Goal: Navigation & Orientation: Find specific page/section

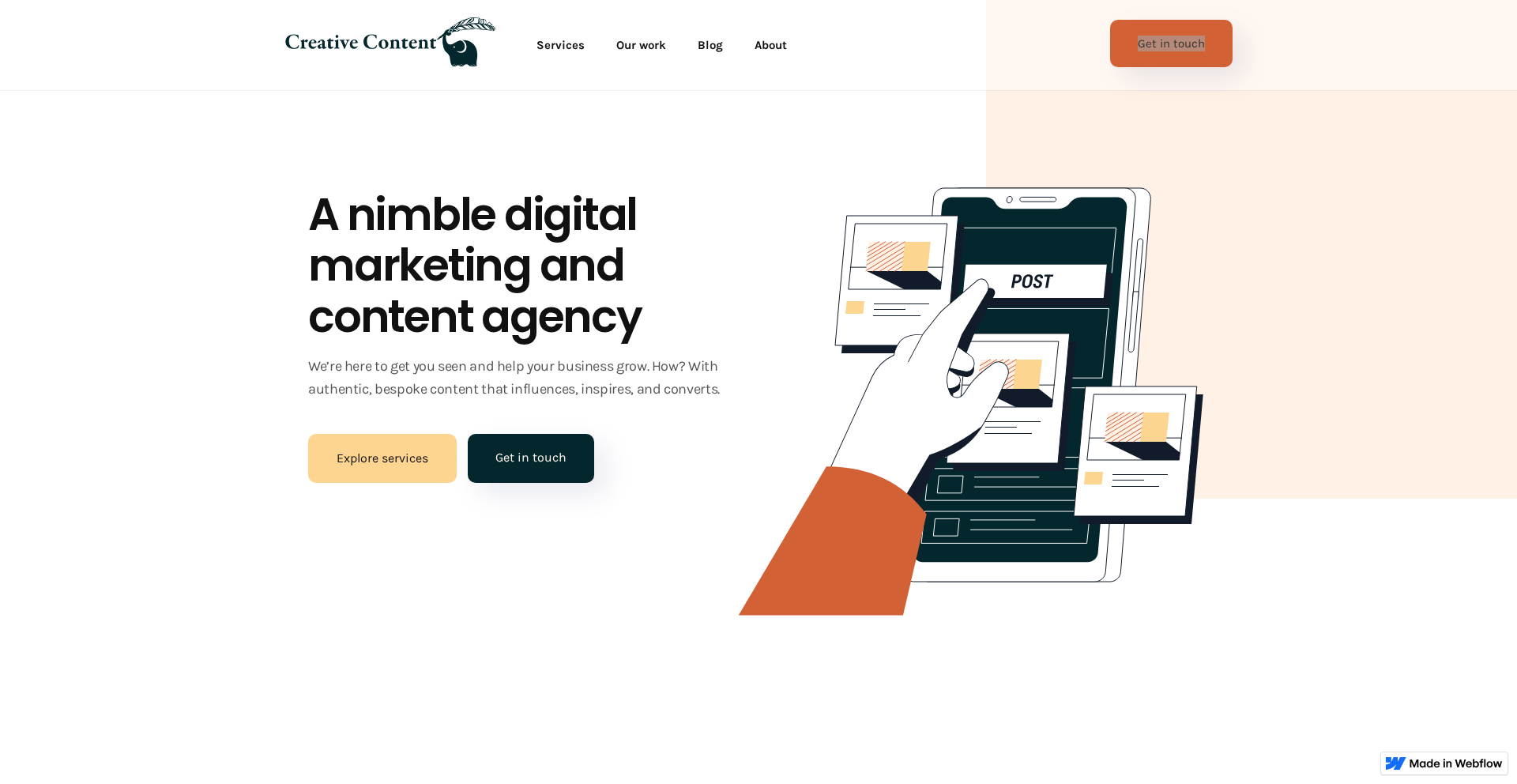
click at [0, 0] on div "Services All services Strategy Sales and marketing strategy Digital marketing s…" at bounding box center [758, 45] width 1517 height 91
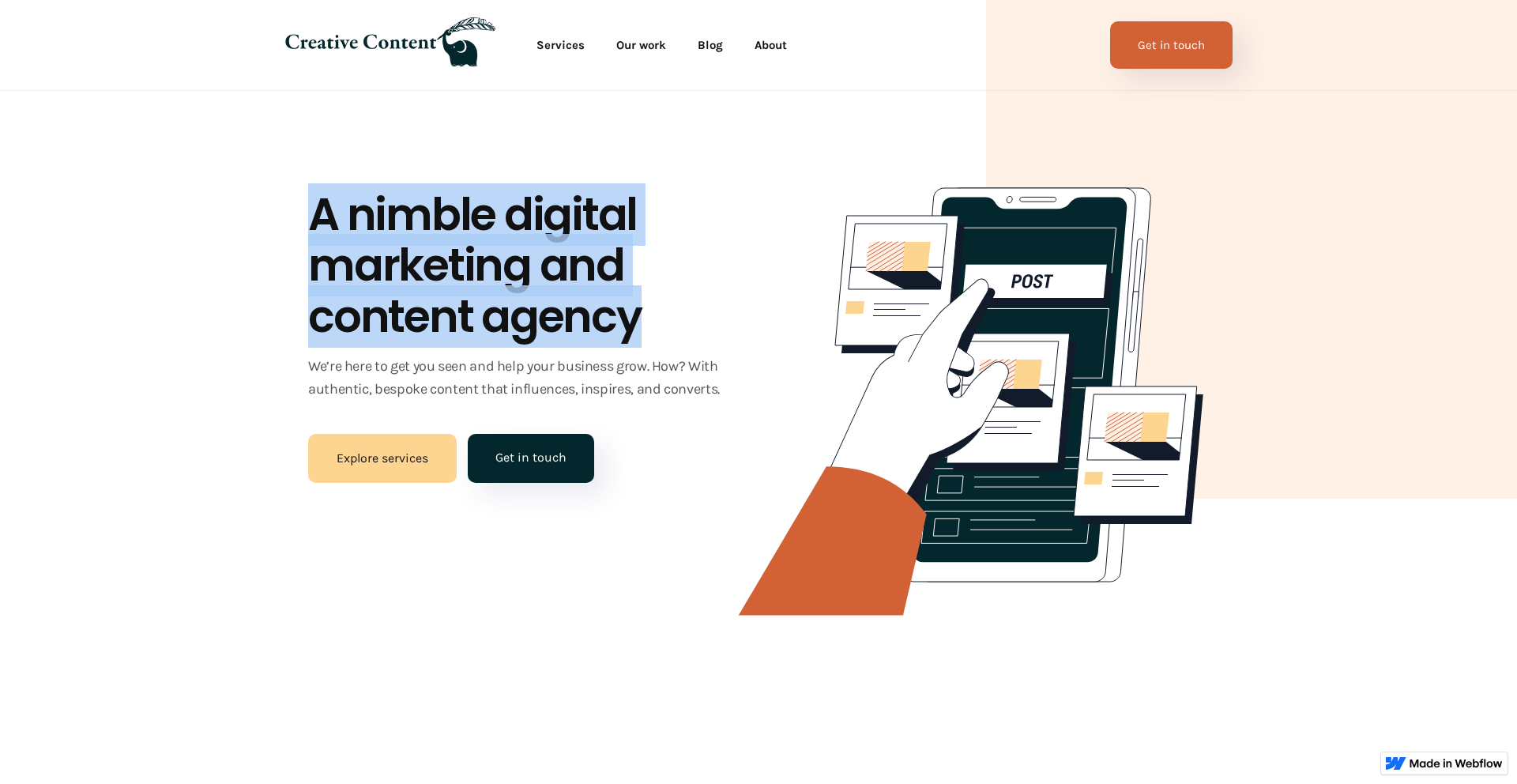
drag, startPoint x: 303, startPoint y: 194, endPoint x: 752, endPoint y: 286, distance: 458.3
click at [734, 321] on div "A nimble digital marketing and content agency We’re here to get you seen and he…" at bounding box center [758, 356] width 1517 height 713
copy h1 "A nimble digital marketing and content agency"
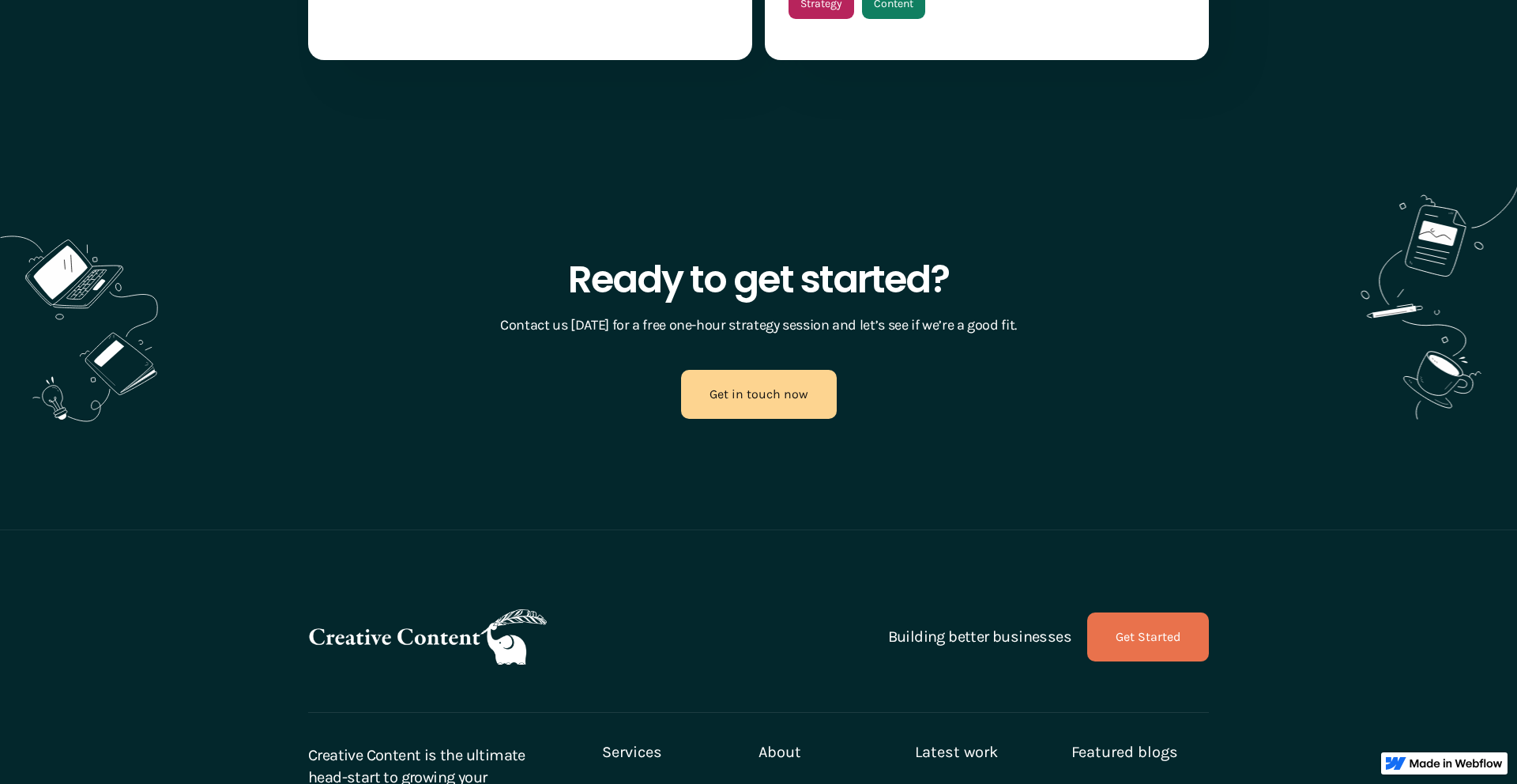
scroll to position [3951, 0]
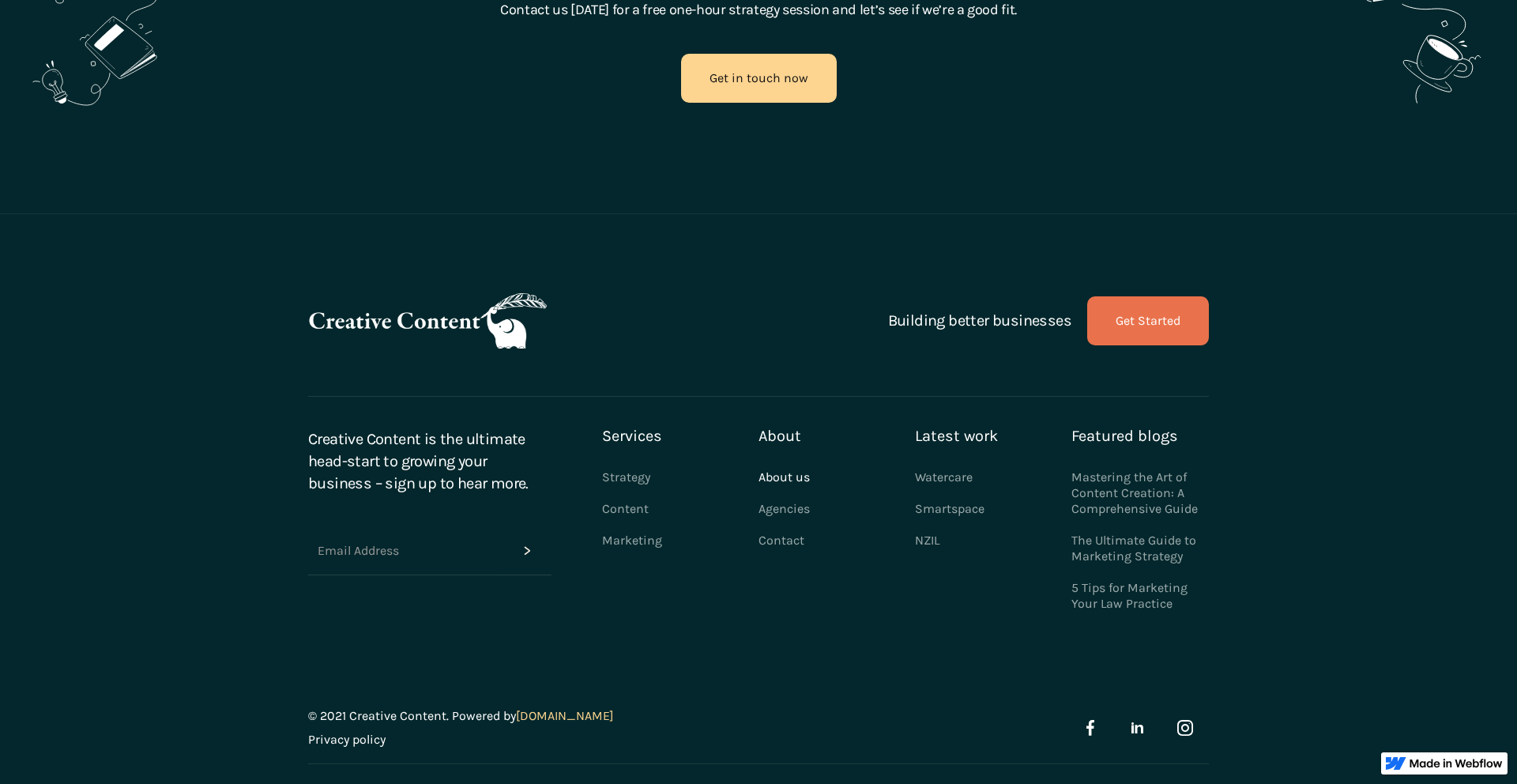
click at [784, 461] on link "About us" at bounding box center [783, 477] width 51 height 32
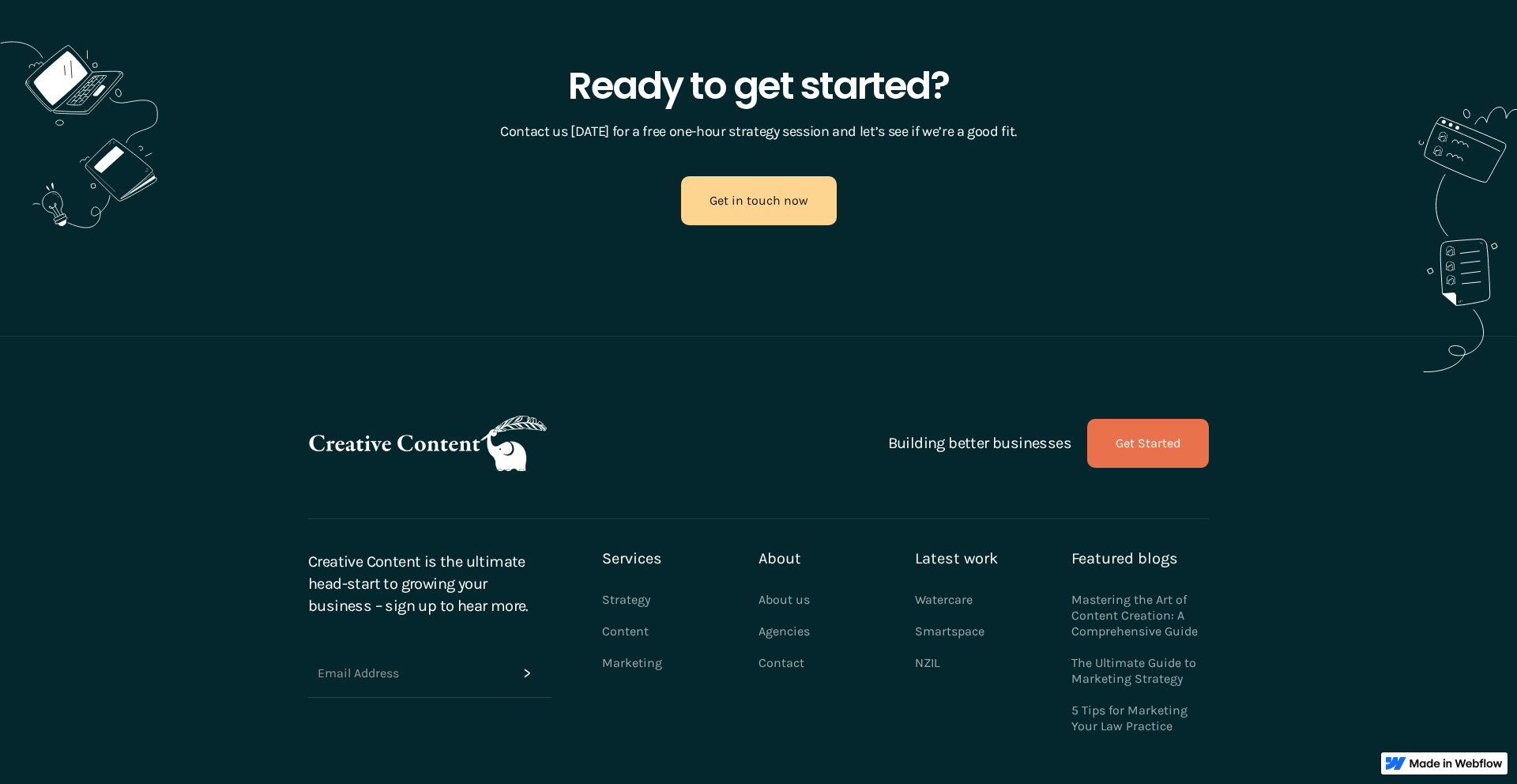
scroll to position [4199, 0]
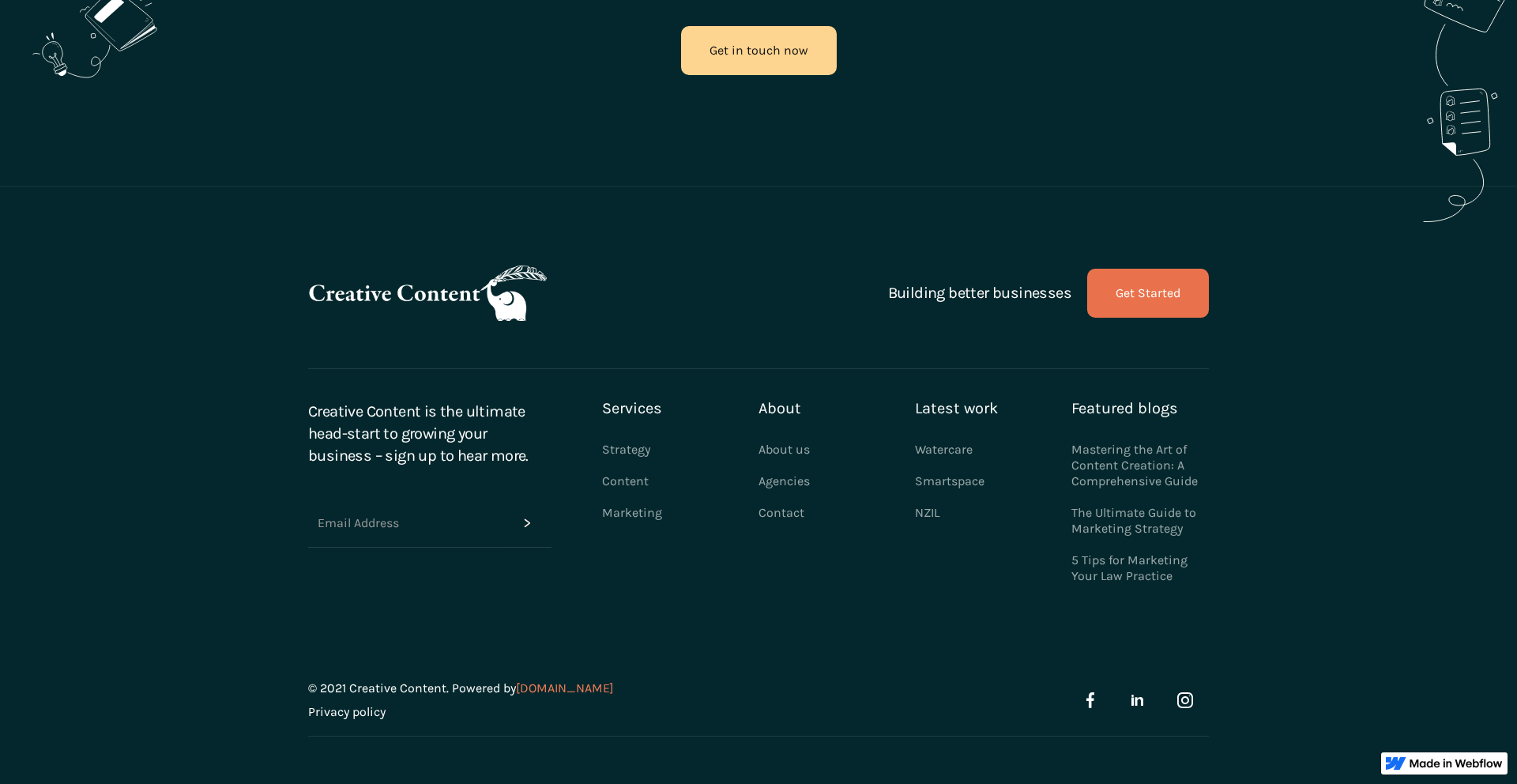
click at [554, 683] on link "[DOMAIN_NAME]" at bounding box center [565, 688] width 98 height 15
drag, startPoint x: 363, startPoint y: 690, endPoint x: 652, endPoint y: 698, distance: 289.1
click at [653, 700] on div "© 2021 Creative Content. Powered by Tactical.ly Privacy policy" at bounding box center [758, 700] width 900 height 72
click at [652, 697] on div "© 2021 Creative Content. Powered by Tactical.ly Privacy policy" at bounding box center [758, 700] width 900 height 72
